Goal: Task Accomplishment & Management: Manage account settings

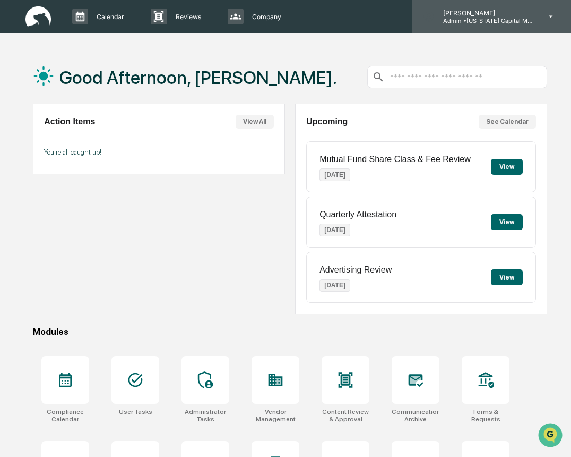
click at [505, 22] on p "Admin • Colorado Capital Management" at bounding box center [484, 20] width 99 height 7
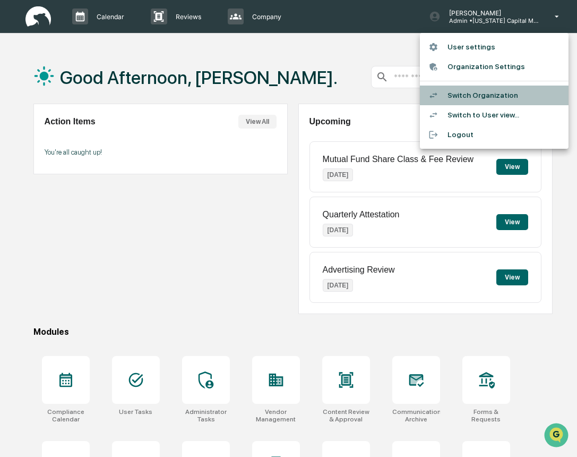
click at [510, 92] on li "Switch Organization" at bounding box center [494, 95] width 149 height 20
